Goal: Find specific page/section: Find specific page/section

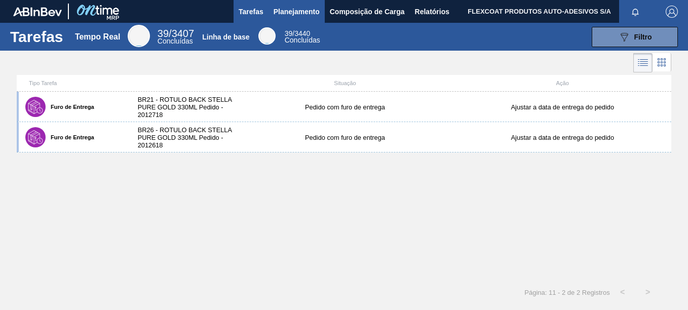
click at [297, 10] on span "Planejamento" at bounding box center [296, 12] width 46 height 12
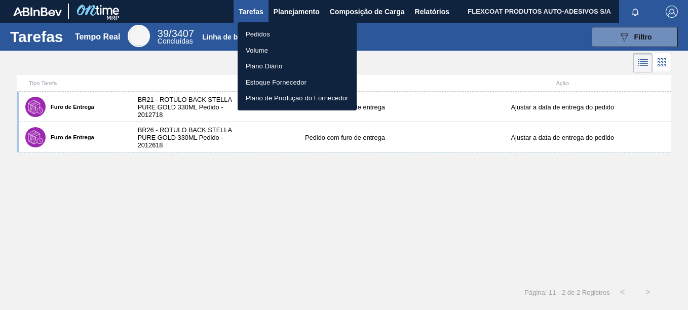
click at [259, 31] on li "Pedidos" at bounding box center [297, 34] width 119 height 16
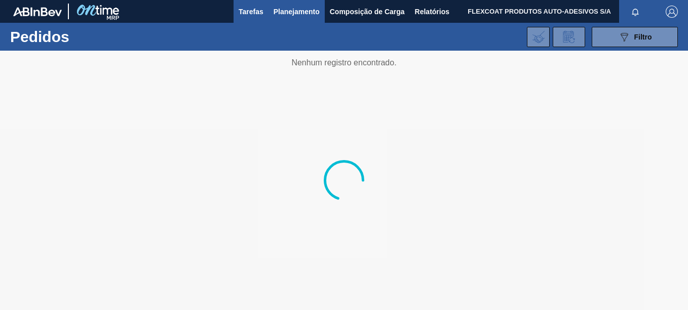
click at [248, 7] on span "Tarefas" at bounding box center [251, 12] width 25 height 12
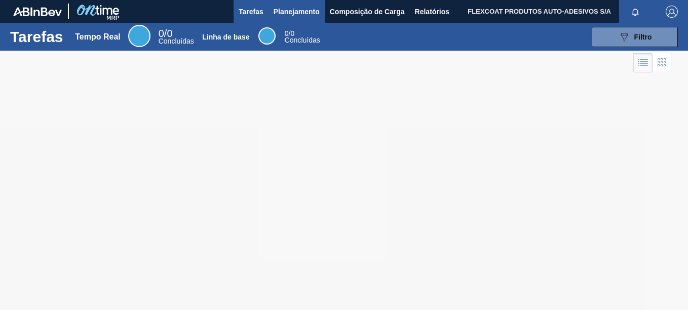
click at [287, 10] on span "Planejamento" at bounding box center [296, 12] width 46 height 12
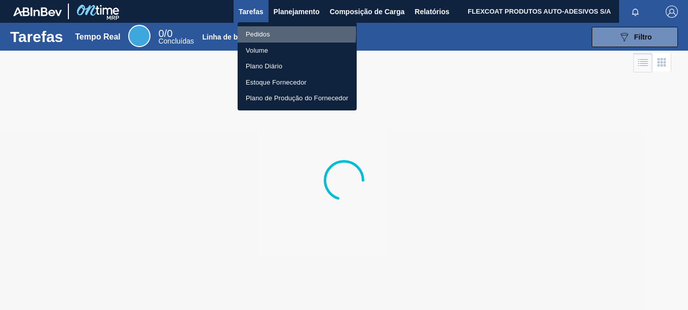
click at [262, 33] on li "Pedidos" at bounding box center [297, 34] width 119 height 16
